Goal: Task Accomplishment & Management: Complete application form

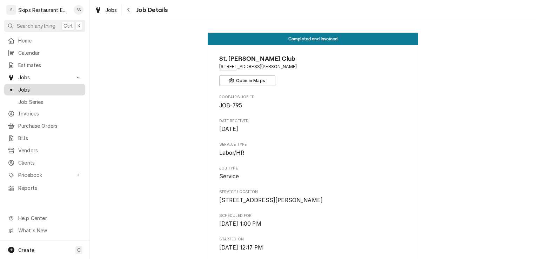
click at [40, 90] on span "Jobs" at bounding box center [49, 89] width 63 height 7
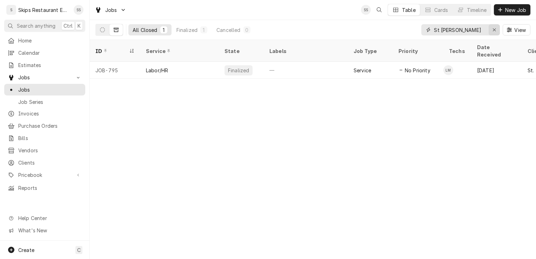
click at [492, 29] on icon "Erase input" at bounding box center [494, 29] width 4 height 5
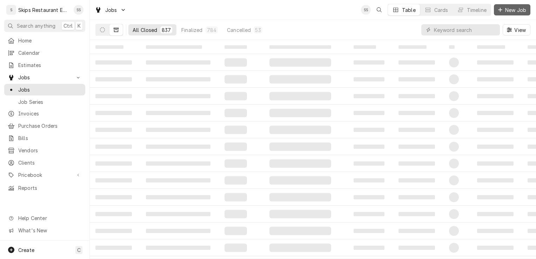
click at [511, 8] on span "New Job" at bounding box center [516, 9] width 24 height 7
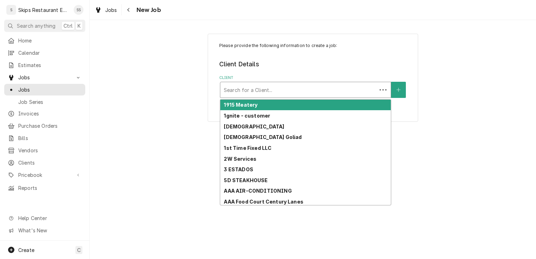
click at [251, 94] on div "Client" at bounding box center [298, 89] width 149 height 13
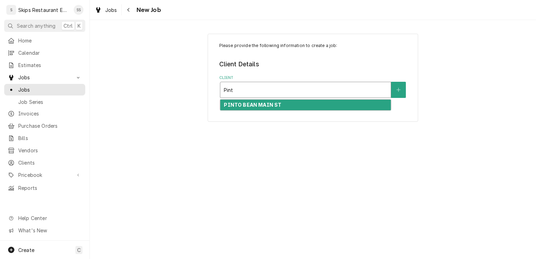
type input "Pinto"
click at [247, 106] on strong "PINTO BEAN MAIN ST" at bounding box center [253, 105] width 58 height 6
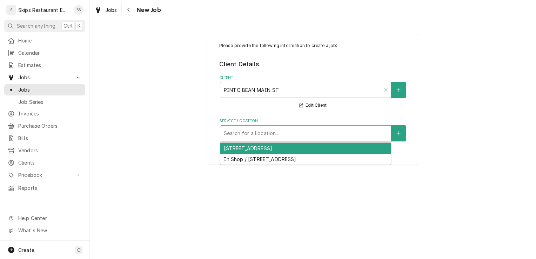
click at [279, 127] on div "Search for a Location..." at bounding box center [305, 133] width 170 height 15
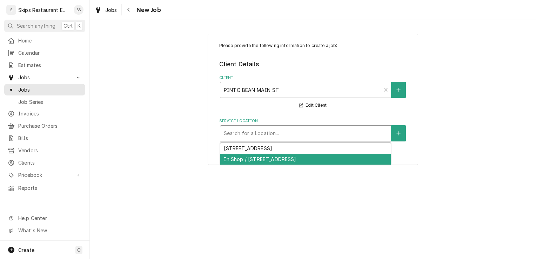
click at [239, 157] on div "In Shop / [STREET_ADDRESS]" at bounding box center [305, 159] width 170 height 11
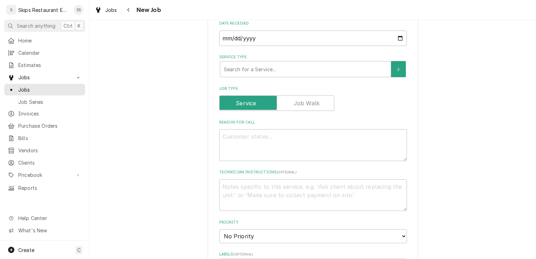
scroll to position [195, 0]
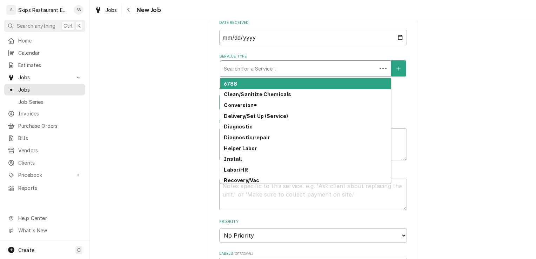
click at [241, 70] on div "Service Type" at bounding box center [298, 68] width 149 height 13
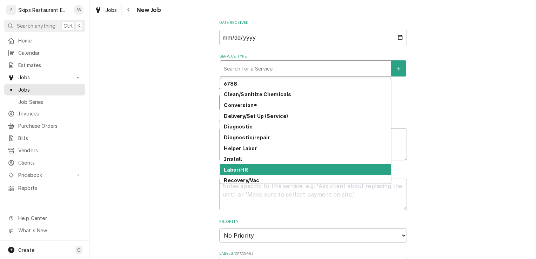
click at [236, 169] on strong "Labor/HR" at bounding box center [236, 170] width 24 height 6
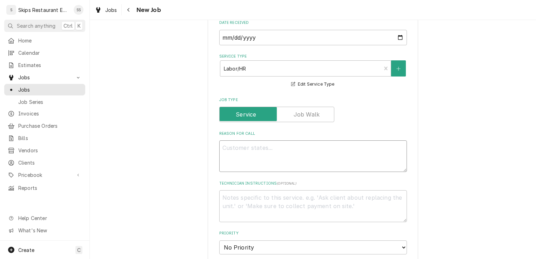
click at [236, 148] on textarea "Reason For Call" at bounding box center [313, 156] width 188 height 32
type textarea "x"
type textarea "M"
type textarea "x"
type textarea "Mi"
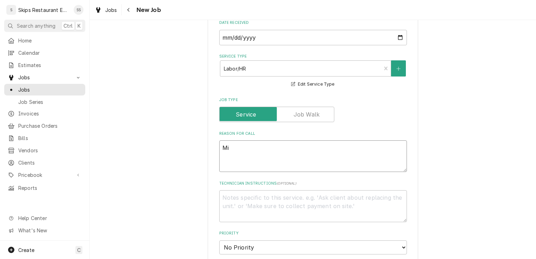
type textarea "x"
type textarea "Mix"
type textarea "x"
type textarea "Mixe"
type textarea "x"
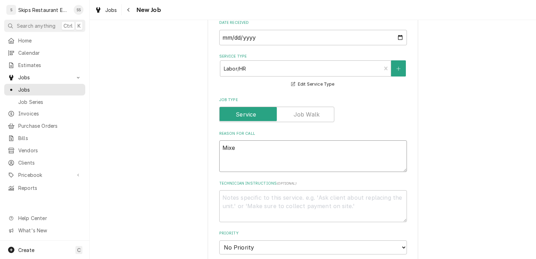
type textarea "Mixer"
type textarea "x"
type textarea "Mixer"
type textarea "x"
type textarea "Mixer t"
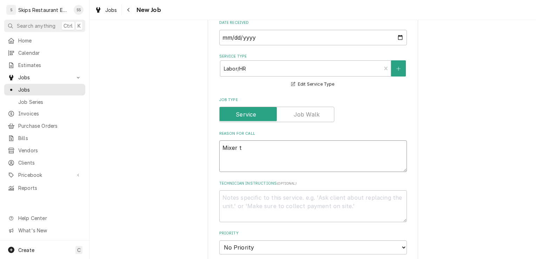
type textarea "x"
type textarea "Mixer tu"
type textarea "x"
type textarea "Mixer tur"
type textarea "x"
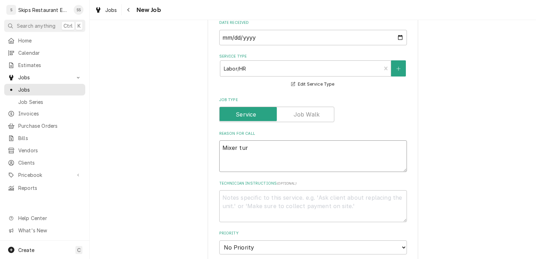
type textarea "Mixer turn"
type textarea "x"
type textarea "Mixer turns"
type textarea "x"
type textarea "Mixer turns"
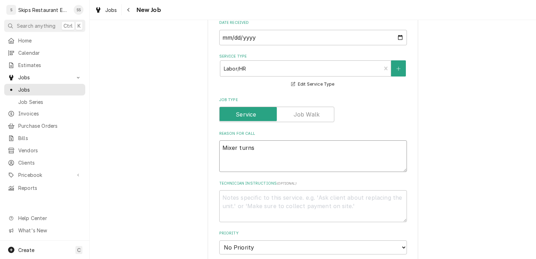
type textarea "x"
type textarea "Mixer turns o"
type textarea "x"
type textarea "Mixer turns on"
type textarea "x"
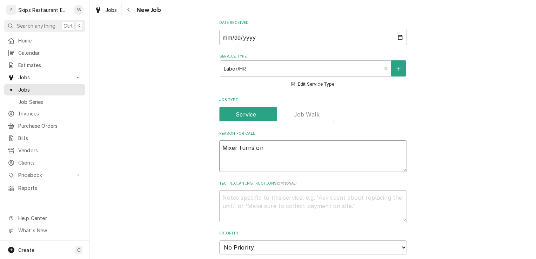
type textarea "Mixer turns on,"
type textarea "x"
type textarea "Mixer turns on,"
type textarea "x"
type textarea "Mixer turns on, b"
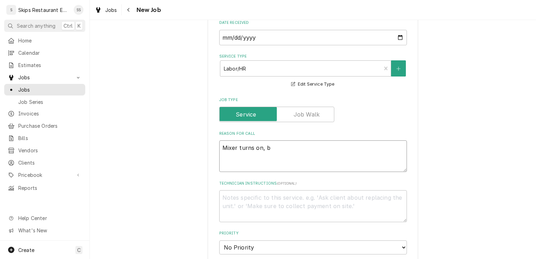
type textarea "x"
type textarea "Mixer turns on, bu"
type textarea "x"
type textarea "Mixer turns on, but"
type textarea "x"
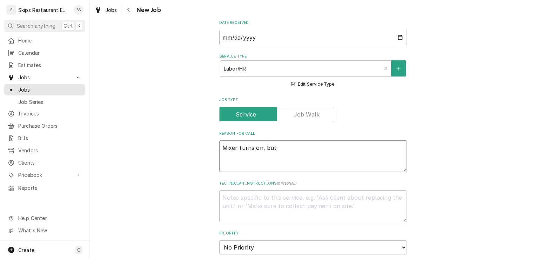
type textarea "Mixer turns on, but"
type textarea "x"
type textarea "Mixer turns on, but w"
type textarea "x"
type textarea "Mixer turns on, but wh"
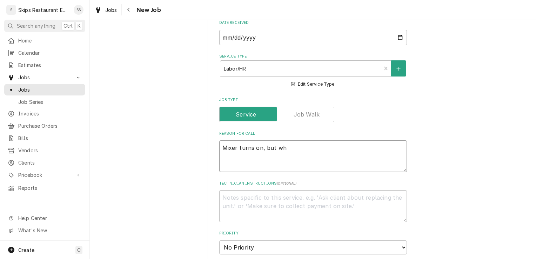
type textarea "x"
type textarea "Mixer turns on, but when"
type textarea "x"
type textarea "Mixer turns on, but when"
type textarea "x"
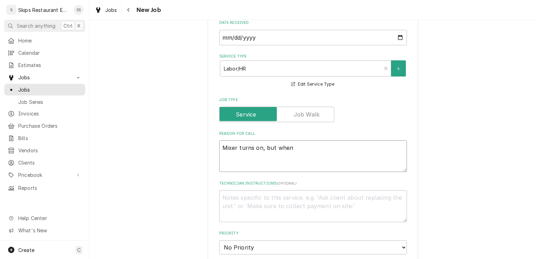
type textarea "Mixer turns on, but when s"
type textarea "x"
type textarea "Mixer turns on, but when sp"
type textarea "x"
type textarea "Mixer turns on, but when spe"
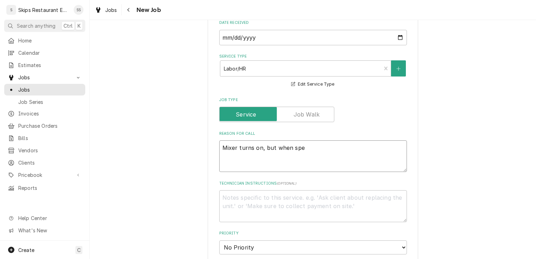
type textarea "x"
type textarea "Mixer turns on, but when spee"
type textarea "x"
type textarea "Mixer turns on, but when speed"
type textarea "x"
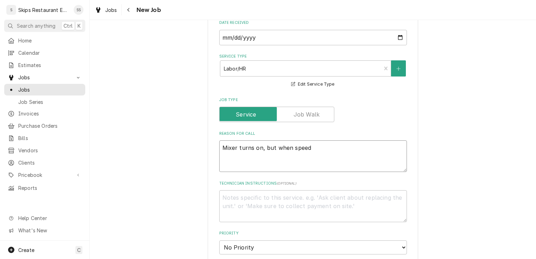
type textarea "Mixer turns on, but when speed"
type textarea "x"
type textarea "Mixer turns on, but when speed i"
type textarea "x"
type textarea "Mixer turns on, but when speed is"
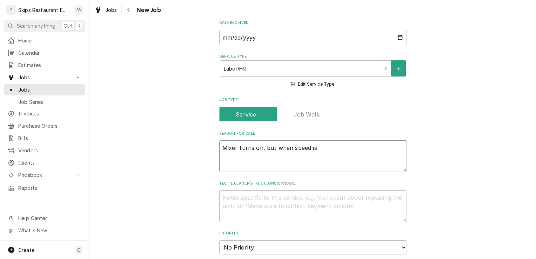
type textarea "x"
type textarea "Mixer turns on, but when speed is i"
type textarea "x"
type textarea "Mixer turns on, but when speed is in"
type textarea "x"
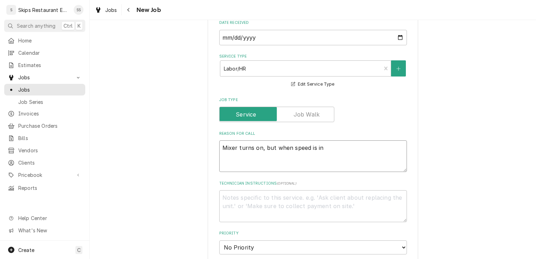
type textarea "Mixer turns on, but when speed is inc"
type textarea "x"
type textarea "Mixer turns on, but when speed is incr"
type textarea "x"
type textarea "Mixer turns on, but when speed is incre"
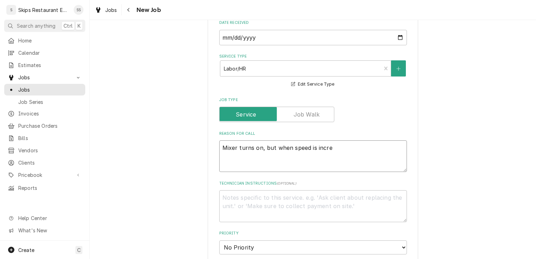
type textarea "x"
type textarea "Mixer turns on, but when speed is increa"
type textarea "x"
type textarea "Mixer turns on, but when speed is increas"
type textarea "x"
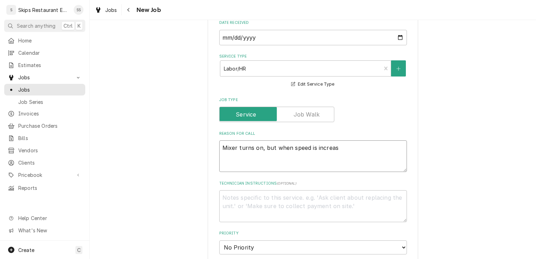
type textarea "Mixer turns on, but when speed is increase"
type textarea "x"
type textarea "Mixer turns on, but when speed is increased"
type textarea "x"
type textarea "Mixer turns on, but when speed is increased"
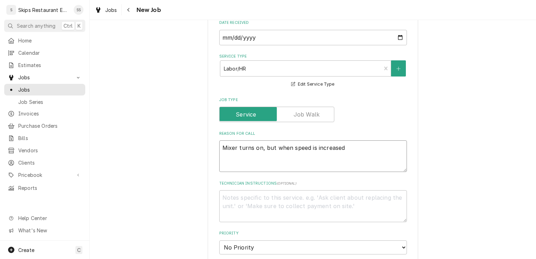
type textarea "x"
type textarea "Mixer turns on, but when speed is increased i"
type textarea "x"
type textarea "Mixer turns on, but when speed is increased it"
type textarea "x"
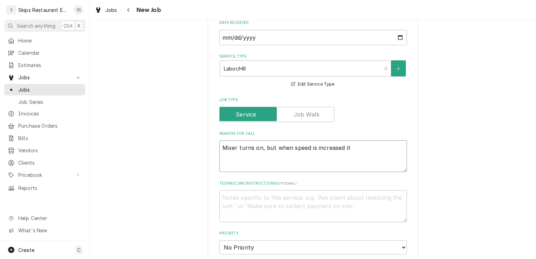
type textarea "Mixer turns on, but when speed is increased it"
type textarea "x"
type textarea "Mixer turns on, but when speed is increased it t"
type textarea "x"
type textarea "Mixer turns on, but when speed is increased it tu"
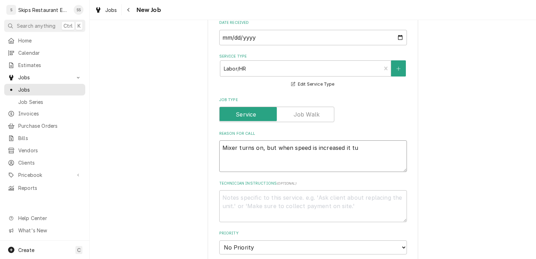
type textarea "x"
type textarea "Mixer turns on, but when speed is increased it tur"
type textarea "x"
type textarea "Mixer turns on, but when speed is increased it turn"
type textarea "x"
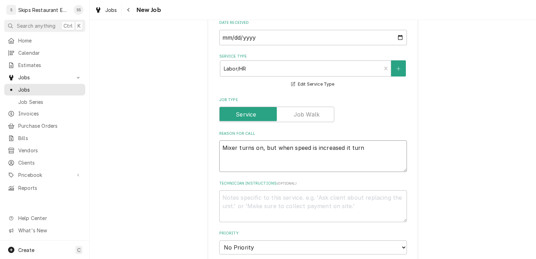
type textarea "Mixer turns on, but when speed is increased it turns"
type textarea "x"
type textarea "Mixer turns on, but when speed is increased it turns"
type textarea "x"
type textarea "Mixer turns on, but when speed is increased it turns o"
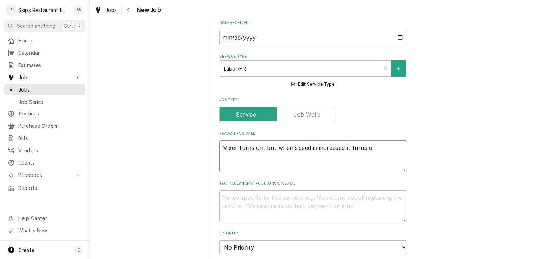
type textarea "x"
type textarea "Mixer turns on, but when speed is increased it turns of"
type textarea "x"
type textarea "Mixer turns on, but when speed is increased it turns off"
type textarea "x"
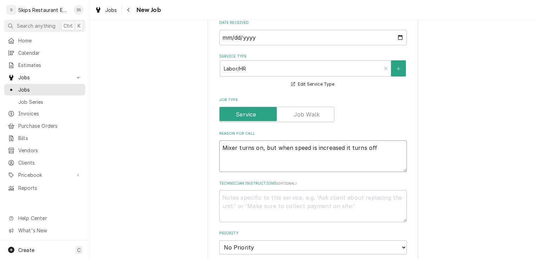
type textarea "Mixer turns on, but when speed is increased it turns off."
type textarea "x"
type textarea "Mixer turns on, but when speed is increased it turns off."
type textarea "x"
type textarea "Mixer turns on, but when speed is increased it turns off."
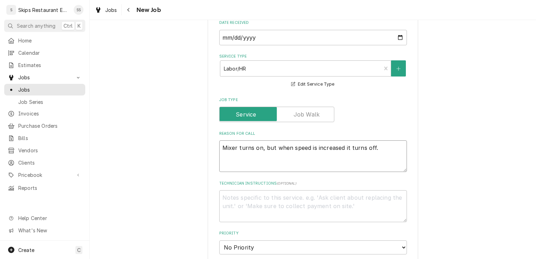
type textarea "x"
type textarea "Mixer turns on, but when speed is increased it turns off. I"
type textarea "x"
type textarea "Mixer turns on, but when speed is increased it turns off. IN"
type textarea "x"
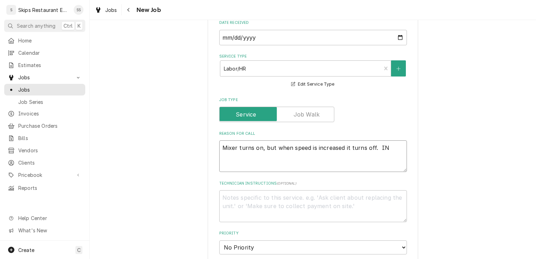
type textarea "Mixer turns on, but when speed is increased it turns off. IN"
type textarea "x"
type textarea "Mixer turns on, but when speed is increased it turns off. IN S"
type textarea "x"
type textarea "Mixer turns on, but when speed is increased it turns off. IN SH"
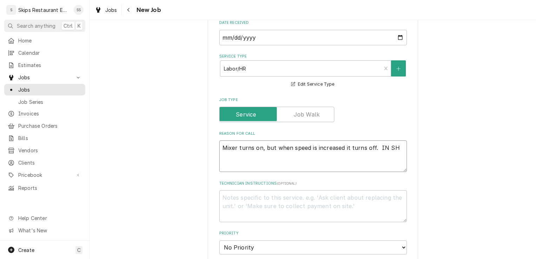
type textarea "x"
type textarea "Mixer turns on, but when speed is increased it turns off. IN SHO"
type textarea "x"
type textarea "Mixer turns on, but when speed is increased it turns off. IN SHOP"
type textarea "x"
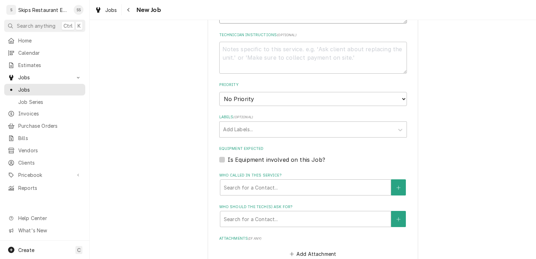
scroll to position [344, 0]
type textarea "Mixer turns on, but when speed is increased it turns off. IN SHOP"
click at [228, 160] on label "Is Equipment involved on this Job?" at bounding box center [276, 159] width 97 height 8
click at [228, 160] on input "Equipment Expected" at bounding box center [322, 162] width 188 height 15
checkbox input "true"
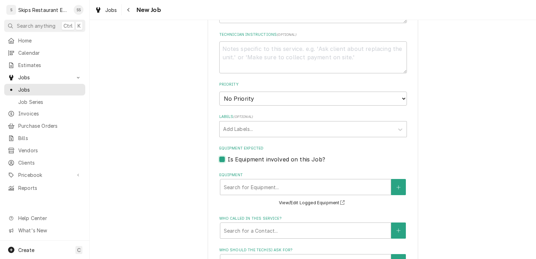
type textarea "x"
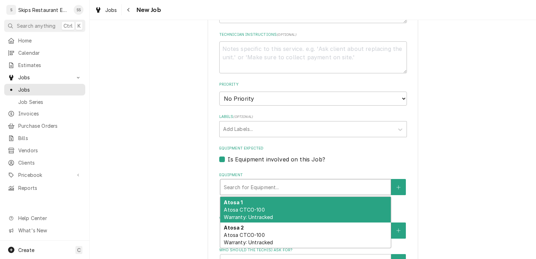
click at [250, 186] on div "Equipment" at bounding box center [305, 187] width 163 height 13
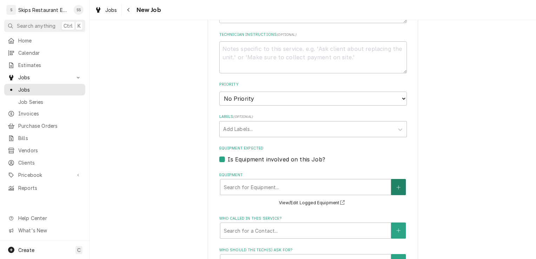
click at [396, 183] on button "Equipment" at bounding box center [398, 187] width 15 height 16
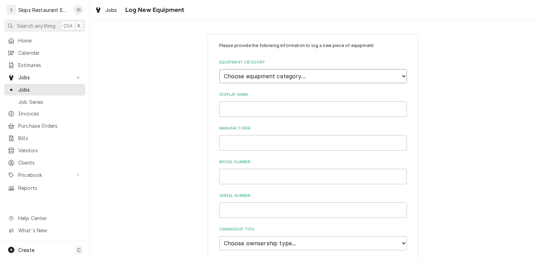
click at [251, 75] on select "Choose equipment category... Cooking Equipment Fryers Ice Machines Ovens and Ra…" at bounding box center [313, 76] width 188 height 14
select select "10"
click at [219, 69] on select "Choose equipment category... Cooking Equipment Fryers Ice Machines Ovens and Ra…" at bounding box center [313, 76] width 188 height 14
click at [269, 108] on select "Choose equipment type... Blender Commercial Can Openers Dicer, Cutter, and Chop…" at bounding box center [313, 108] width 188 height 14
select select "100"
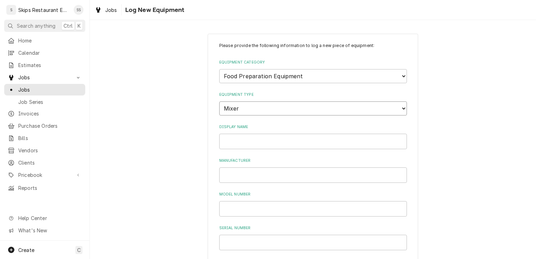
click at [219, 101] on select "Choose equipment type... Blender Commercial Can Openers Dicer, Cutter, and Chop…" at bounding box center [313, 108] width 188 height 14
click at [237, 138] on input "Display Name" at bounding box center [313, 141] width 188 height 15
type input "Mixer"
click at [232, 209] on input "Model Number" at bounding box center [313, 208] width 188 height 15
type input "SM-20"
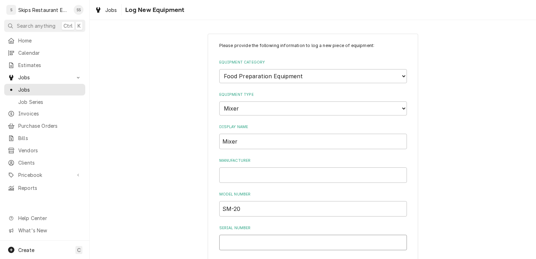
click at [245, 243] on input "Serial Number" at bounding box center [313, 242] width 188 height 15
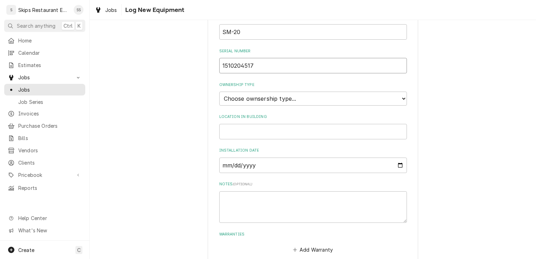
scroll to position [173, 0]
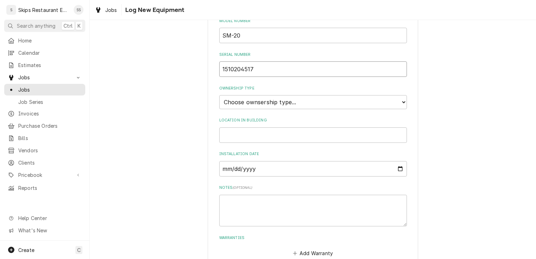
type input "1510204517"
drag, startPoint x: 252, startPoint y: 101, endPoint x: 248, endPoint y: 101, distance: 4.2
click at [249, 101] on select "Choose ownsership type... Unknown Owned Leased Rented" at bounding box center [313, 102] width 188 height 14
select select "1"
click at [219, 95] on select "Choose ownsership type... Unknown Owned Leased Rented" at bounding box center [313, 102] width 188 height 14
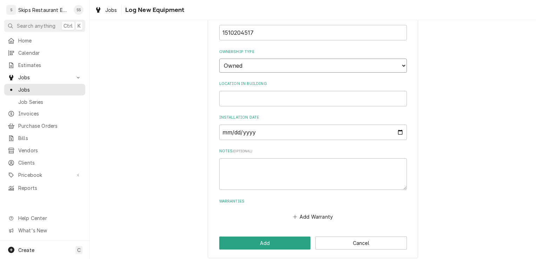
scroll to position [215, 0]
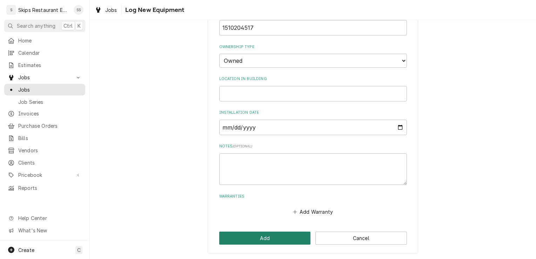
click at [270, 237] on button "Add" at bounding box center [265, 237] width 92 height 13
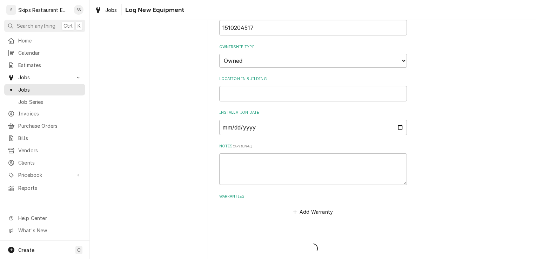
scroll to position [344, 0]
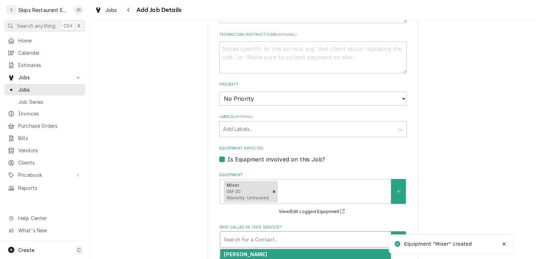
click at [255, 236] on div "Who called in this service?" at bounding box center [305, 239] width 163 height 13
click at [238, 255] on div "Ray Primary Location Contact (361) 655-2020" at bounding box center [305, 262] width 170 height 26
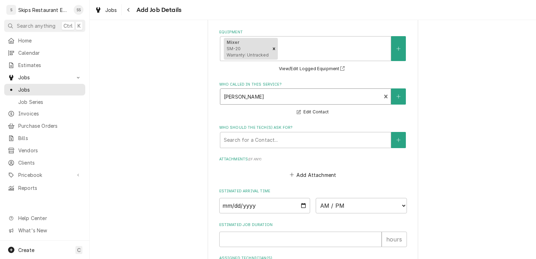
scroll to position [527, 0]
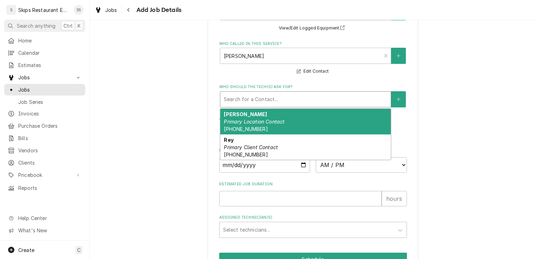
drag, startPoint x: 228, startPoint y: 102, endPoint x: 223, endPoint y: 102, distance: 4.6
click at [228, 102] on div "Who should the tech(s) ask for?" at bounding box center [305, 99] width 163 height 13
click at [238, 117] on div "Ray Primary Location Contact (361) 655-2020" at bounding box center [305, 122] width 170 height 26
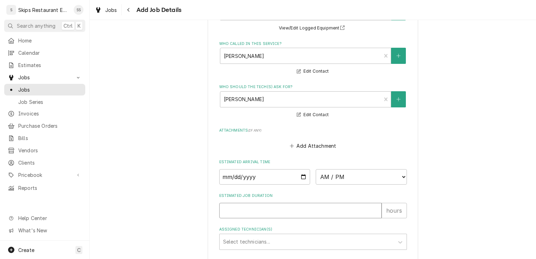
click at [258, 213] on input "Estimated Job Duration" at bounding box center [300, 210] width 162 height 15
type textarea "x"
type input "1"
type textarea "x"
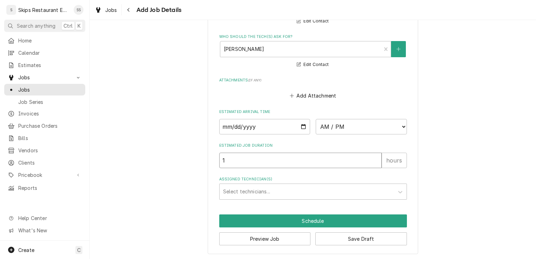
scroll to position [580, 0]
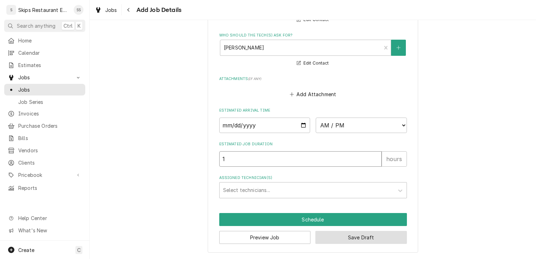
type input "1"
click at [360, 239] on button "Save Draft" at bounding box center [361, 237] width 92 height 13
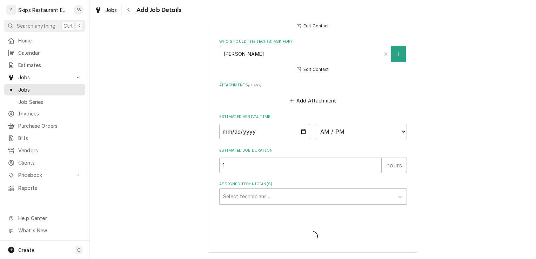
scroll to position [573, 0]
type textarea "x"
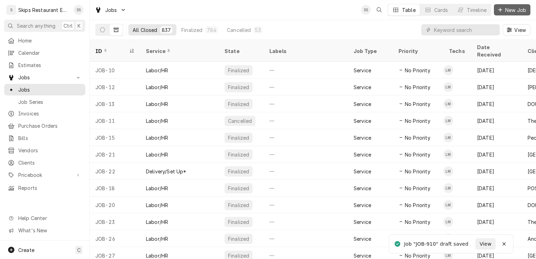
drag, startPoint x: 508, startPoint y: 9, endPoint x: 503, endPoint y: 10, distance: 5.7
click at [508, 9] on span "New Job" at bounding box center [516, 9] width 24 height 7
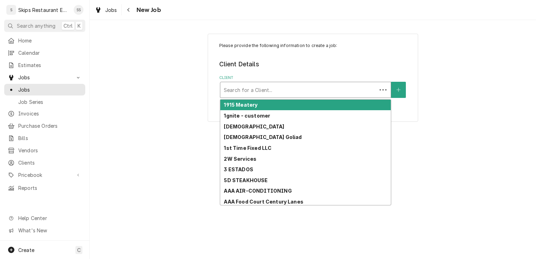
click at [249, 90] on div "Client" at bounding box center [298, 89] width 149 height 13
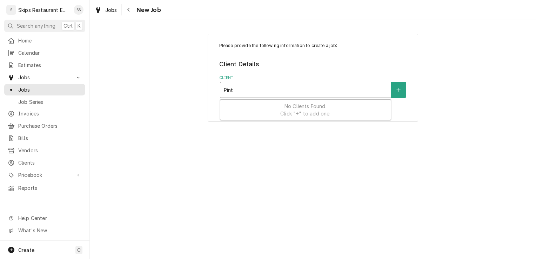
type input "Pinto"
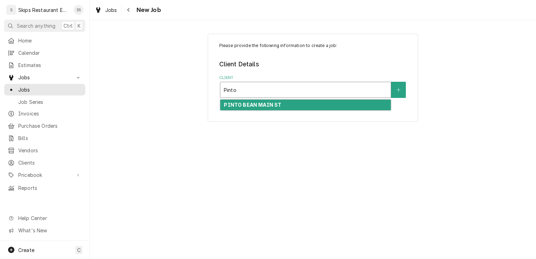
click at [223, 106] on div "PINTO BEAN MAIN ST" at bounding box center [305, 105] width 170 height 11
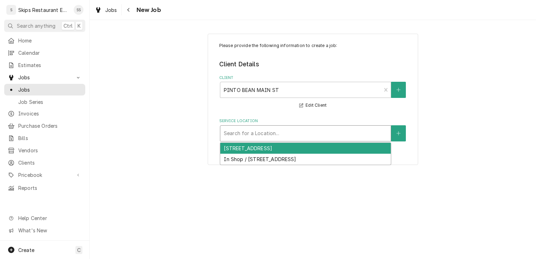
click at [250, 133] on div "Service Location" at bounding box center [305, 133] width 163 height 13
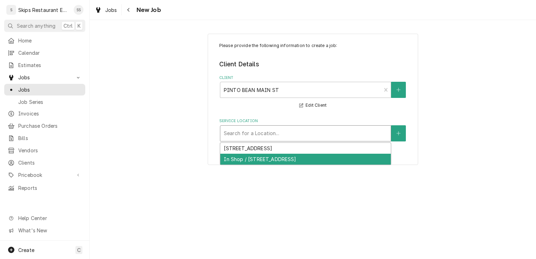
click at [249, 158] on div "In Shop / 1604 Houston Hwy, Victoria, TX 77901" at bounding box center [305, 159] width 170 height 11
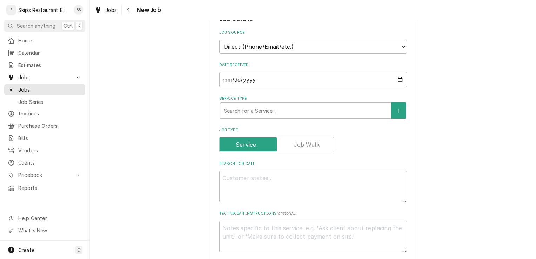
scroll to position [161, 0]
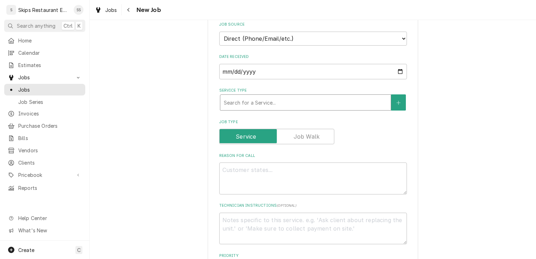
click at [277, 101] on div "Service Type" at bounding box center [305, 102] width 163 height 13
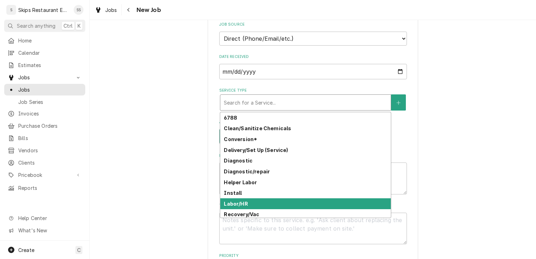
click at [247, 206] on div "Labor/HR" at bounding box center [305, 203] width 170 height 11
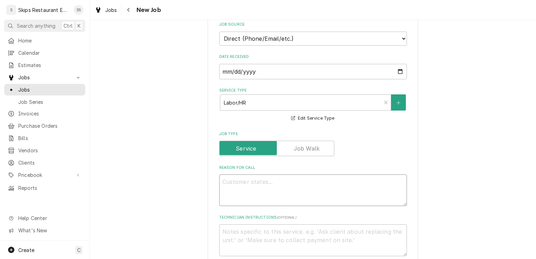
click at [235, 182] on textarea "Reason For Call" at bounding box center [313, 190] width 188 height 32
type textarea "x"
type textarea "D"
type textarea "x"
type textarea "Do"
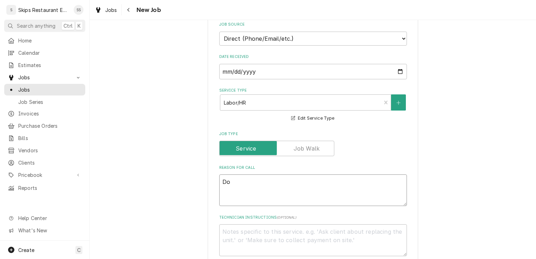
type textarea "x"
type textarea "D"
type textarea "x"
type textarea "M"
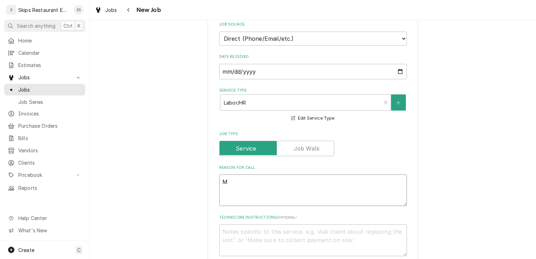
type textarea "x"
type textarea "Mi"
type textarea "x"
type textarea "Mix"
type textarea "x"
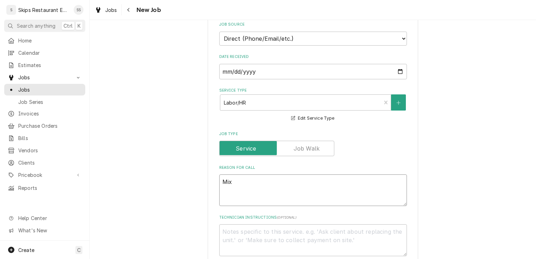
type textarea "Mixe"
type textarea "x"
type textarea "Mixer"
type textarea "x"
type textarea "Mixer"
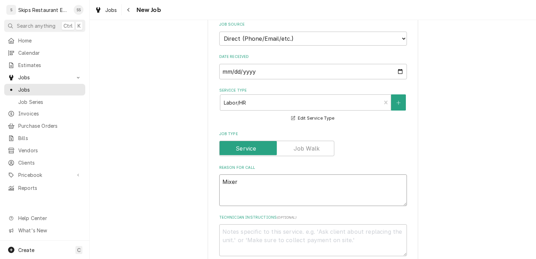
type textarea "x"
type textarea "Mixer d"
type textarea "x"
type textarea "Mixer do"
type textarea "x"
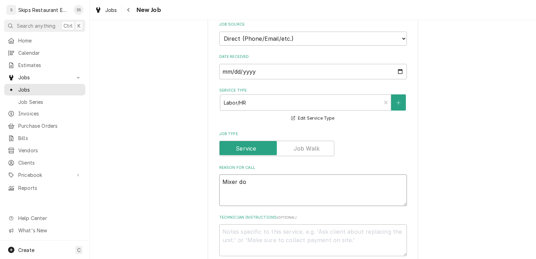
type textarea "Mixer doe"
type textarea "x"
type textarea "Mixer does"
type textarea "x"
type textarea "Mixer doesn"
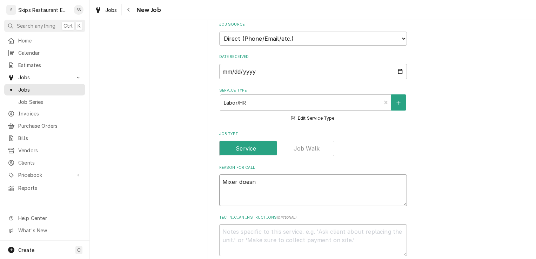
type textarea "x"
type textarea "Mixer doesn'"
type textarea "x"
type textarea "Mixer doesn't"
type textarea "x"
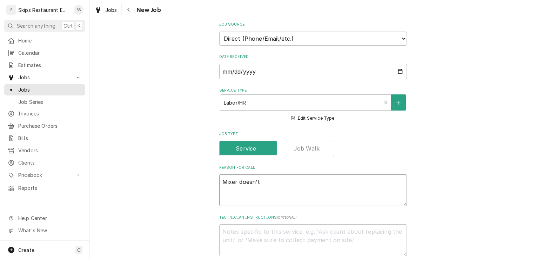
type textarea "Mixer doesn't"
type textarea "x"
type textarea "Mixer doesn't s"
type textarea "x"
type textarea "Mixer doesn't sh"
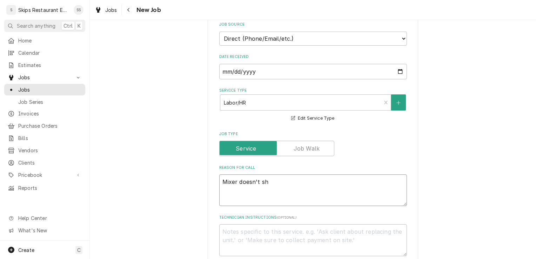
type textarea "x"
type textarea "Mixer doesn't shu"
type textarea "x"
type textarea "Mixer doesn't shut"
type textarea "x"
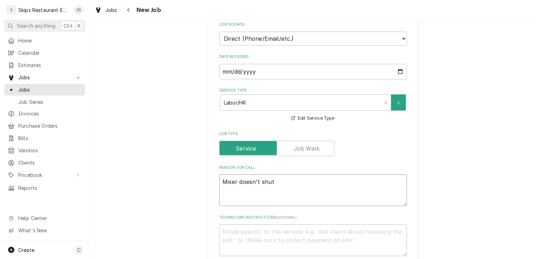
type textarea "Mixer doesn't shut"
type textarea "x"
type textarea "Mixer doesn't shut o"
type textarea "x"
type textarea "Mixer doesn't shut of"
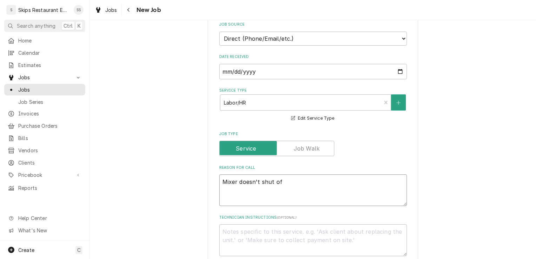
type textarea "x"
type textarea "Mixer doesn't shut off"
type textarea "x"
type textarea "Mixer doesn't shut off"
type textarea "x"
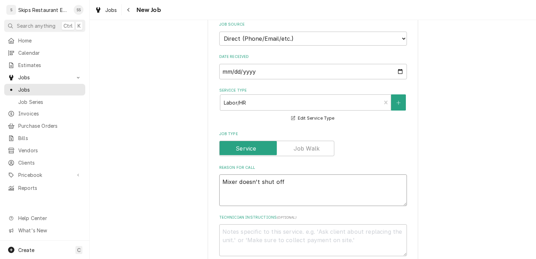
type textarea "Mixer doesn't shut off w"
type textarea "x"
type textarea "Mixer doesn't shut off wh"
type textarea "x"
type textarea "Mixer doesn't shut off whe"
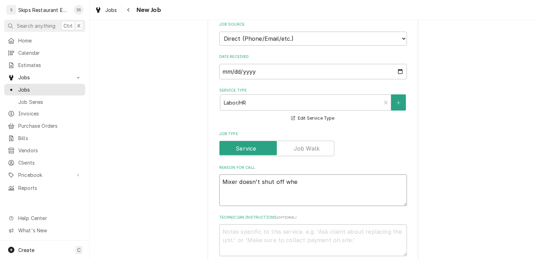
type textarea "x"
type textarea "Mixer doesn't shut off when"
type textarea "x"
type textarea "Mixer doesn't shut off when"
type textarea "x"
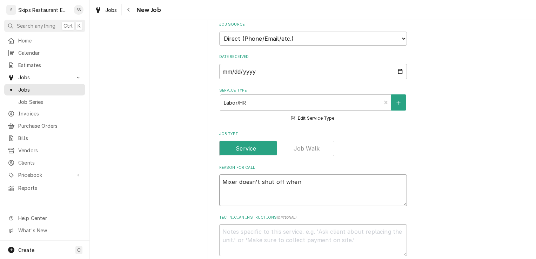
type textarea "Mixer doesn't shut off when b"
type textarea "x"
type textarea "Mixer doesn't shut off when bu"
type textarea "x"
type textarea "Mixer doesn't shut off when but"
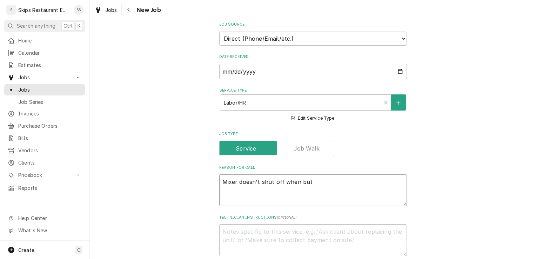
type textarea "x"
type textarea "Mixer doesn't shut off when butt"
type textarea "x"
type textarea "Mixer doesn't shut off when butto"
type textarea "x"
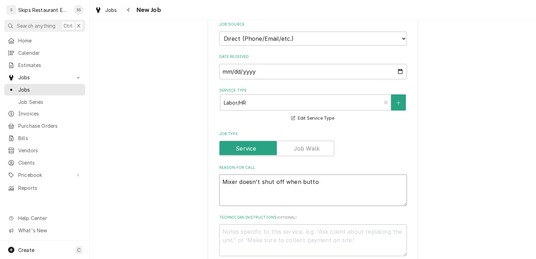
type textarea "Mixer doesn't shut off when button"
type textarea "x"
type textarea "Mixer doesn't shut off when button"
type textarea "x"
type textarea "Mixer doesn't shut off when button i"
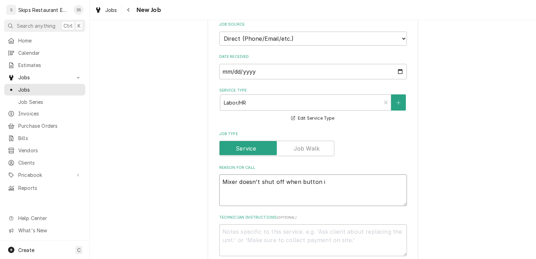
type textarea "x"
type textarea "Mixer doesn't shut off when button is"
type textarea "x"
type textarea "Mixer doesn't shut off when button is p"
type textarea "x"
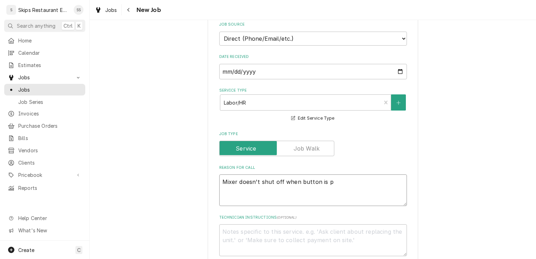
type textarea "Mixer doesn't shut off when button is pu"
type textarea "x"
type textarea "Mixer doesn't shut off when button is pus"
type textarea "x"
type textarea "Mixer doesn't shut off when button is push"
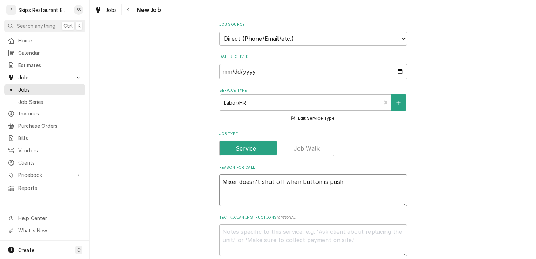
type textarea "x"
type textarea "Mixer doesn't shut off when button is pushe"
type textarea "x"
type textarea "Mixer doesn't shut off when button is pushed"
type textarea "x"
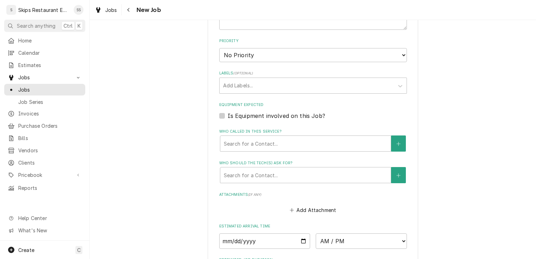
scroll to position [422, 0]
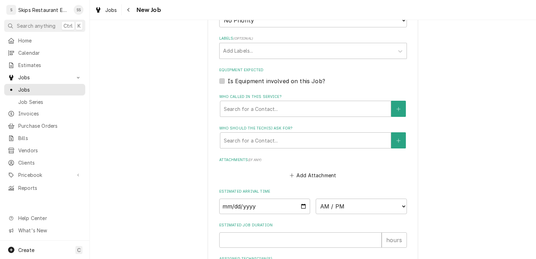
type textarea "Mixer doesn't shut off when button is pushed"
click at [228, 82] on label "Is Equipment involved on this Job?" at bounding box center [276, 81] width 97 height 8
click at [228, 82] on input "Equipment Expected" at bounding box center [322, 84] width 188 height 15
checkbox input "true"
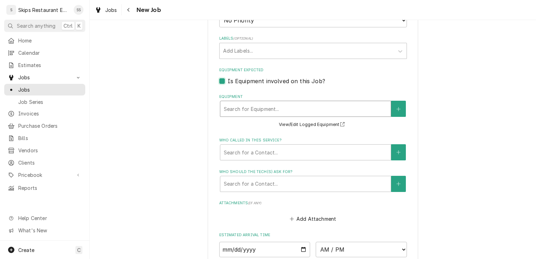
type textarea "x"
click at [397, 110] on icon "Create New Equipment" at bounding box center [398, 109] width 4 height 5
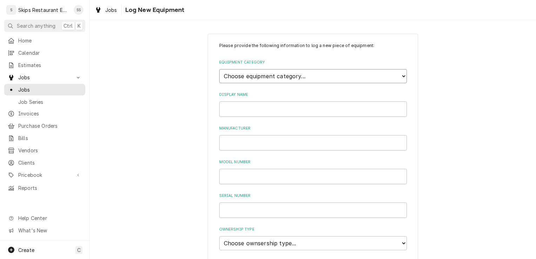
click at [277, 76] on select "Choose equipment category... Cooking Equipment Fryers Ice Machines Ovens and Ra…" at bounding box center [313, 76] width 188 height 14
select select "10"
click at [219, 69] on select "Choose equipment category... Cooking Equipment Fryers Ice Machines Ovens and Ra…" at bounding box center [313, 76] width 188 height 14
click at [239, 103] on select "Choose equipment type... Blender Commercial Can Openers Dicer, Cutter, and Chop…" at bounding box center [313, 108] width 188 height 14
select select "100"
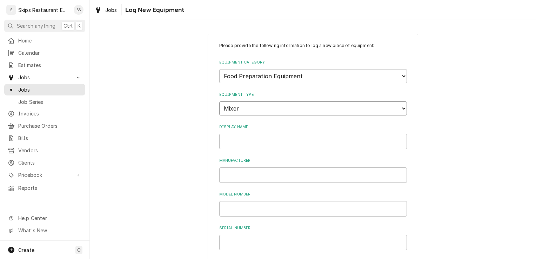
click at [219, 101] on select "Choose equipment type... Blender Commercial Can Openers Dicer, Cutter, and Chop…" at bounding box center [313, 108] width 188 height 14
click at [247, 144] on input "Display Name" at bounding box center [313, 141] width 188 height 15
type input "Mixer M-30"
click at [229, 210] on input "Model Number" at bounding box center [313, 208] width 188 height 15
click at [220, 209] on input "M-30" at bounding box center [313, 208] width 188 height 15
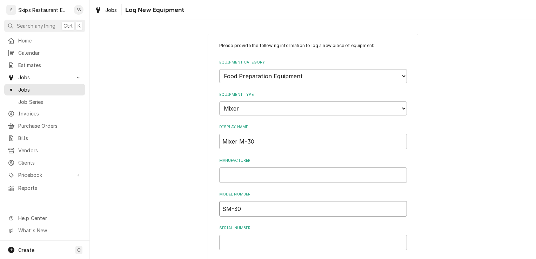
type input "SM-30"
click at [236, 140] on input "Mixer M-30" at bounding box center [313, 141] width 188 height 15
type input "Mixer SM-30"
click at [231, 243] on input "Serial Number" at bounding box center [313, 242] width 188 height 15
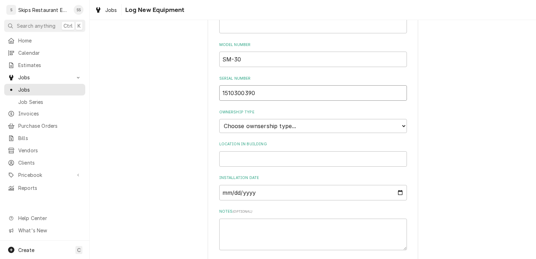
scroll to position [155, 0]
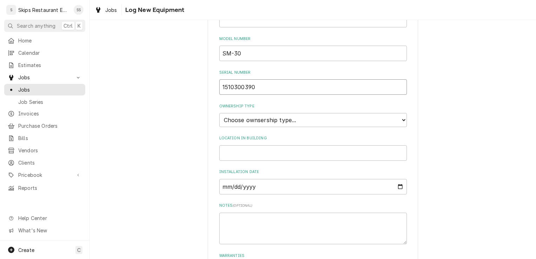
type input "1510300390"
click at [245, 120] on select "Choose ownsership type... Unknown Owned Leased Rented" at bounding box center [313, 120] width 188 height 14
select select "1"
click at [219, 113] on select "Choose ownsership type... Unknown Owned Leased Rented" at bounding box center [313, 120] width 188 height 14
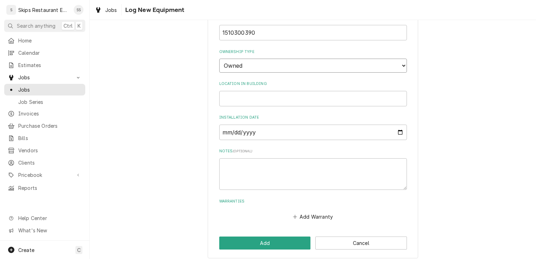
scroll to position [215, 0]
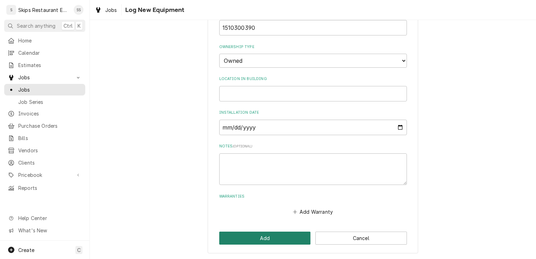
click at [268, 238] on button "Add" at bounding box center [265, 237] width 92 height 13
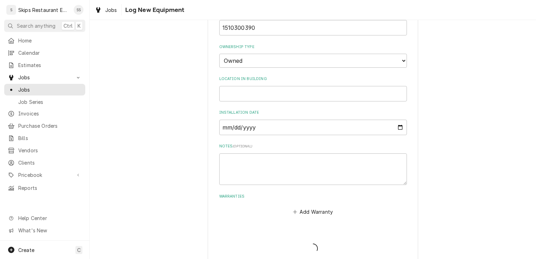
scroll to position [422, 0]
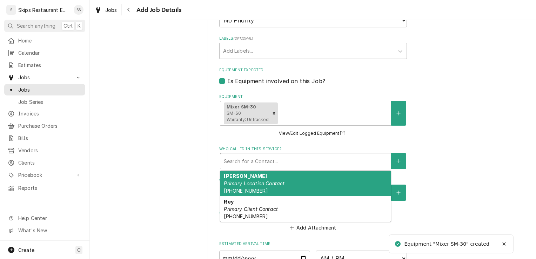
click at [245, 157] on div "Who called in this service?" at bounding box center [305, 161] width 163 height 13
click at [236, 175] on div "Ray Primary Location Contact (361) 655-2020" at bounding box center [305, 184] width 170 height 26
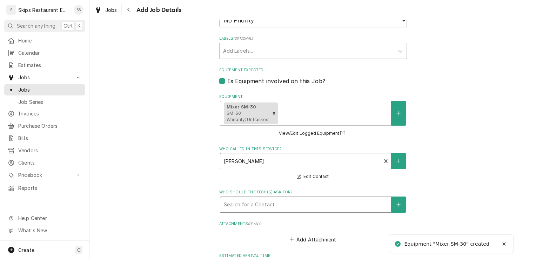
click at [237, 204] on div "Who should the tech(s) ask for?" at bounding box center [305, 204] width 163 height 13
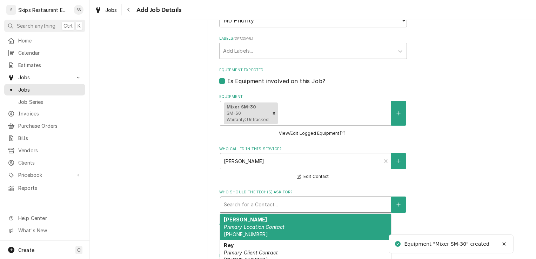
click at [245, 220] on div "Ray Primary Location Contact (361) 655-2020" at bounding box center [305, 227] width 170 height 26
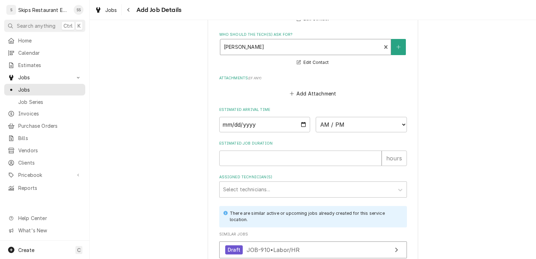
scroll to position [581, 0]
click at [238, 159] on input "Estimated Job Duration" at bounding box center [300, 156] width 162 height 15
type textarea "x"
type input "1"
type textarea "x"
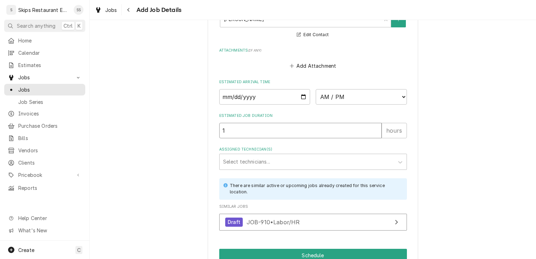
scroll to position [644, 0]
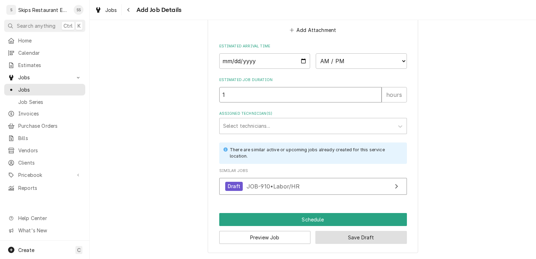
type input "1"
click at [367, 238] on button "Save Draft" at bounding box center [361, 237] width 92 height 13
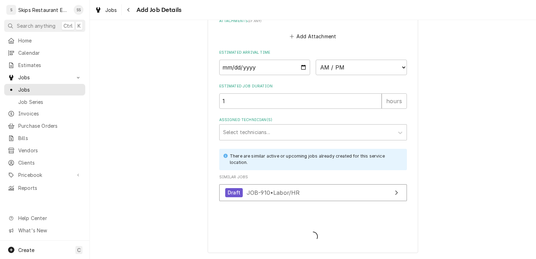
scroll to position [638, 0]
type textarea "x"
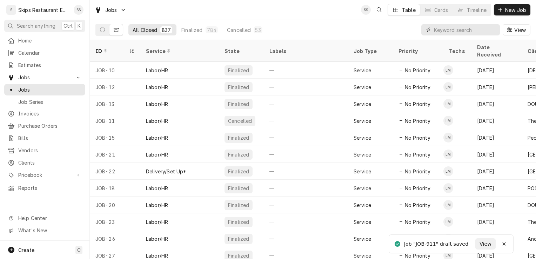
click at [461, 31] on input "Dynamic Content Wrapper" at bounding box center [465, 29] width 62 height 11
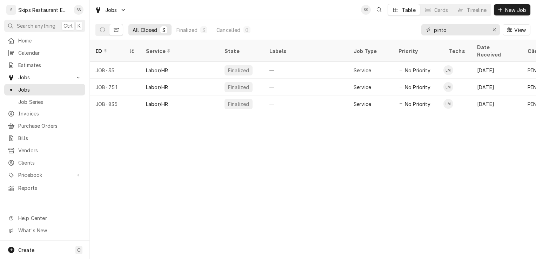
type input "pinto"
click at [116, 30] on icon "Dynamic Content Wrapper" at bounding box center [116, 29] width 5 height 5
click at [102, 30] on icon "Dynamic Content Wrapper" at bounding box center [102, 29] width 5 height 5
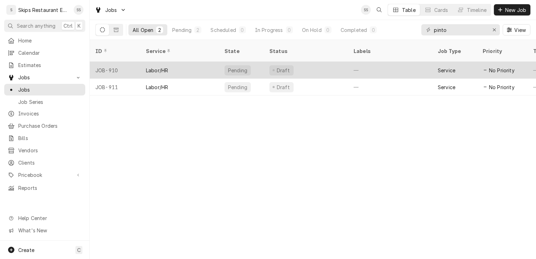
click at [161, 67] on div "Labor/HR" at bounding box center [157, 70] width 22 height 7
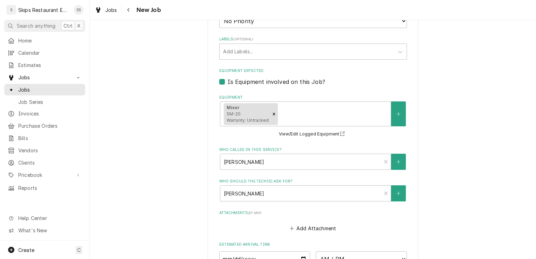
scroll to position [422, 0]
click at [240, 114] on div "Mixer SM-20 Warranty: Untracked" at bounding box center [247, 113] width 46 height 22
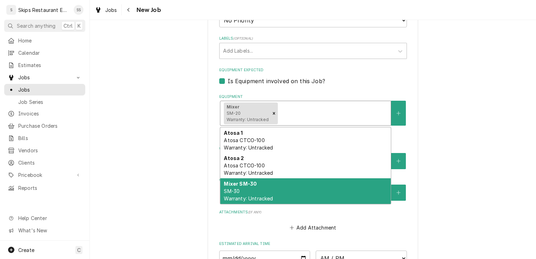
click at [241, 194] on div "Mixer SM-30 SM-30 Warranty: Untracked" at bounding box center [305, 191] width 170 height 26
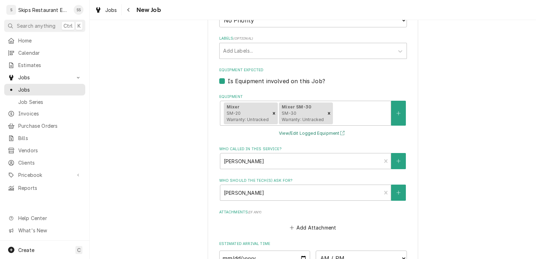
click at [289, 132] on button "View/Edit Logged Equipment" at bounding box center [313, 133] width 70 height 9
click at [326, 112] on icon "Remove [object Object]" at bounding box center [328, 113] width 5 height 5
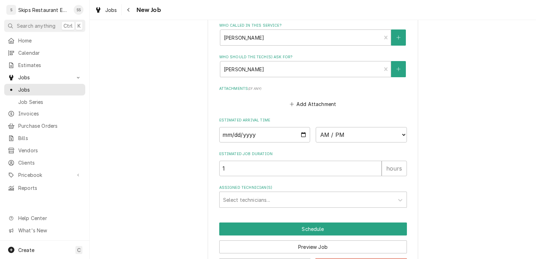
scroll to position [574, 0]
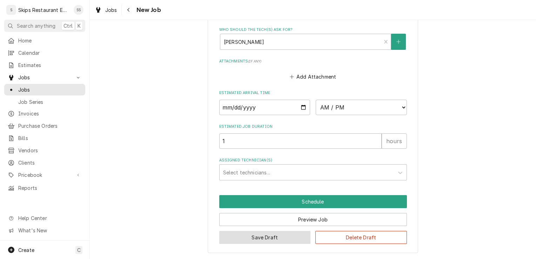
click at [270, 237] on button "Save Draft" at bounding box center [265, 237] width 92 height 13
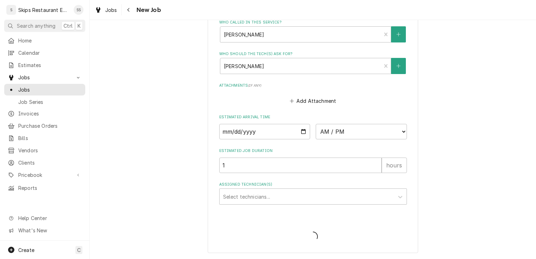
type textarea "x"
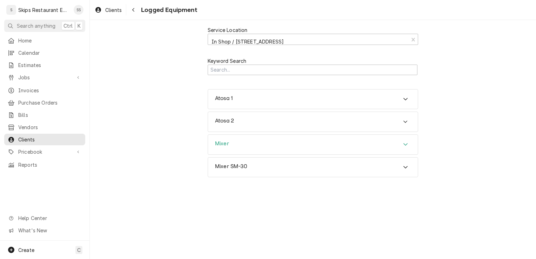
click at [255, 143] on div "Mixer" at bounding box center [313, 145] width 210 height 20
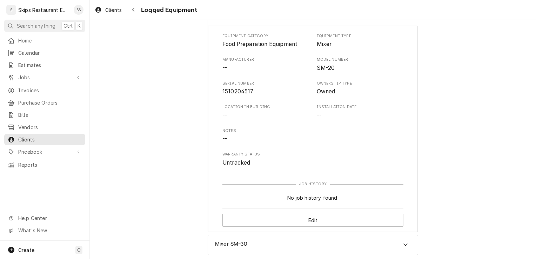
scroll to position [131, 0]
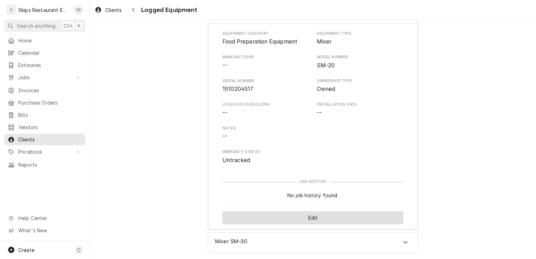
click at [293, 218] on button "Edit" at bounding box center [312, 217] width 181 height 13
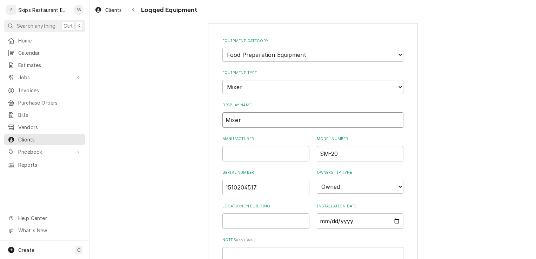
click at [241, 119] on input "Mixer" at bounding box center [312, 119] width 181 height 15
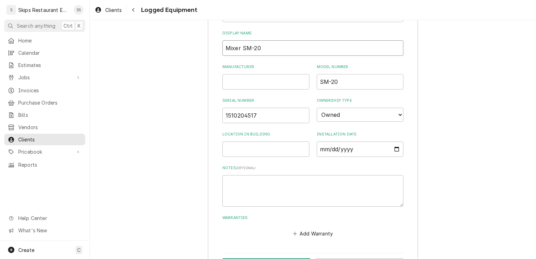
scroll to position [250, 0]
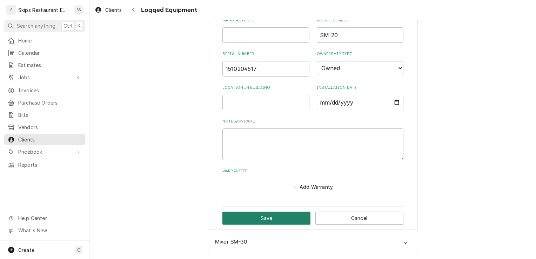
type input "Mixer SM-20"
click at [287, 217] on button "Save" at bounding box center [266, 217] width 88 height 13
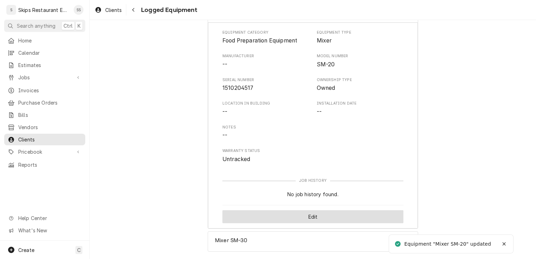
scroll to position [131, 0]
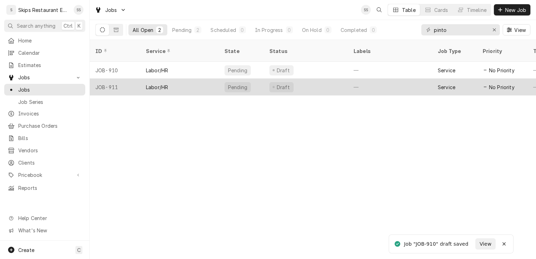
click at [158, 83] on div "Labor/HR" at bounding box center [157, 86] width 22 height 7
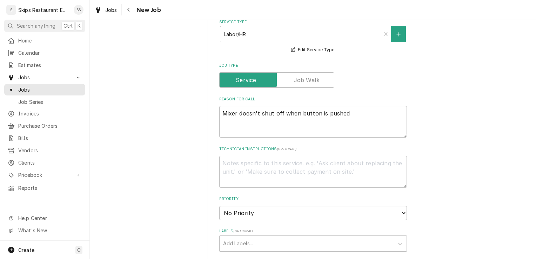
scroll to position [231, 0]
click at [348, 112] on textarea "Mixer doesn't shut off when button is pushed" at bounding box center [313, 121] width 188 height 32
type textarea "x"
type textarea "Mixer doesn't shut off when button is pushed."
type textarea "x"
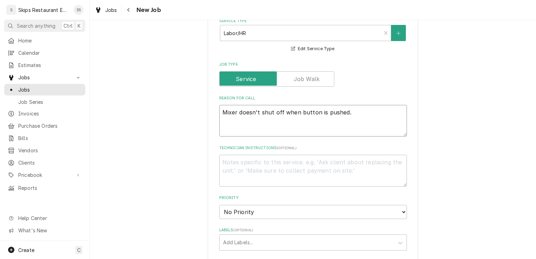
type textarea "Mixer doesn't shut off when button is pushed."
type textarea "x"
type textarea "Mixer doesn't shut off when button is pushed. I"
type textarea "x"
type textarea "Mixer doesn't shut off when button is pushed. IN"
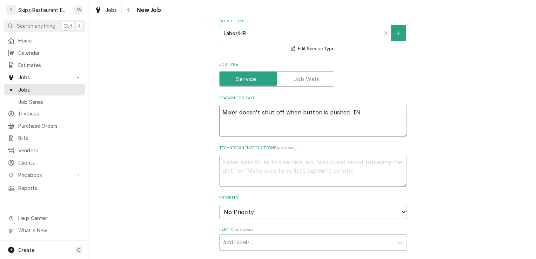
type textarea "x"
type textarea "Mixer doesn't shut off when button is pushed. IN"
type textarea "x"
type textarea "Mixer doesn't shut off when button is pushed. IN S"
type textarea "x"
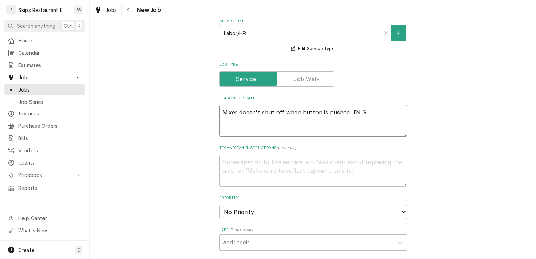
type textarea "Mixer doesn't shut off when button is pushed. IN SH"
type textarea "x"
type textarea "Mixer doesn't shut off when button is pushed. IN SHO"
type textarea "x"
type textarea "Mixer doesn't shut off when button is pushed. IN SHOP"
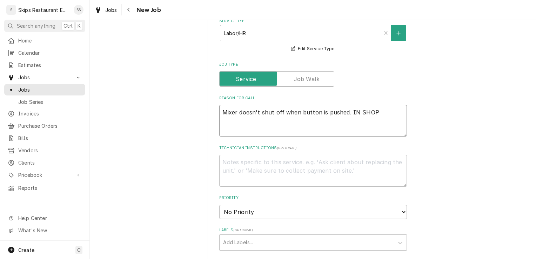
type textarea "x"
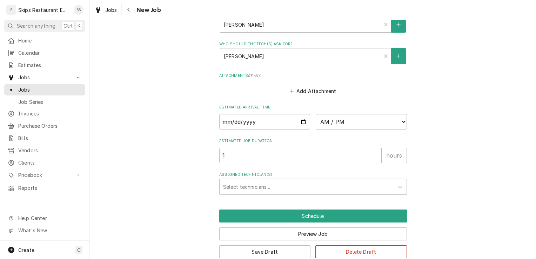
scroll to position [560, 0]
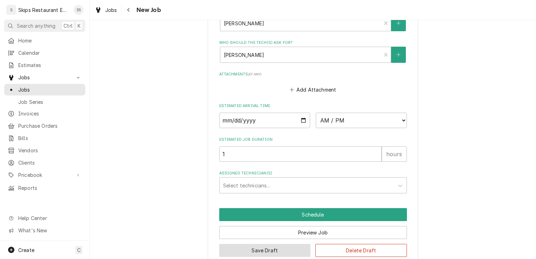
type textarea "Mixer doesn't shut off when button is pushed. IN SHOP"
click at [261, 250] on button "Save Draft" at bounding box center [265, 250] width 92 height 13
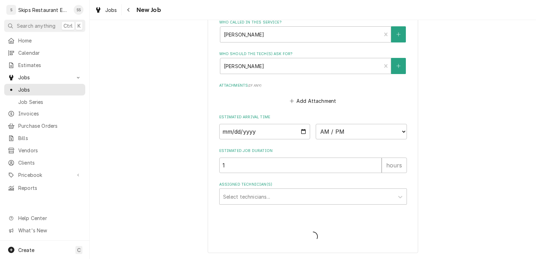
scroll to position [550, 0]
type textarea "x"
